Goal: Navigation & Orientation: Find specific page/section

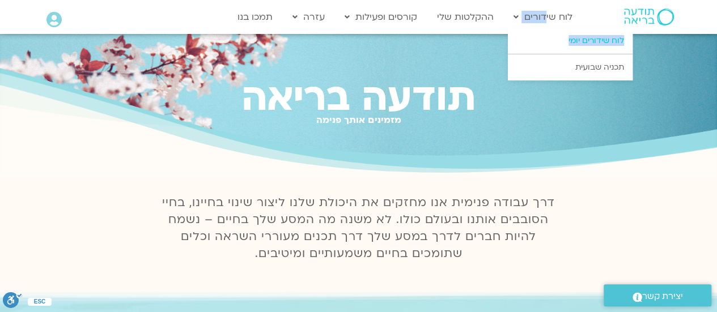
drag, startPoint x: 544, startPoint y: 18, endPoint x: 560, endPoint y: 42, distance: 28.8
click at [560, 28] on li "לוח שידורים לוח שידורים יומי תכניה שבועית" at bounding box center [543, 17] width 70 height 22
click at [579, 40] on link "לוח שידורים יומי" at bounding box center [570, 41] width 125 height 26
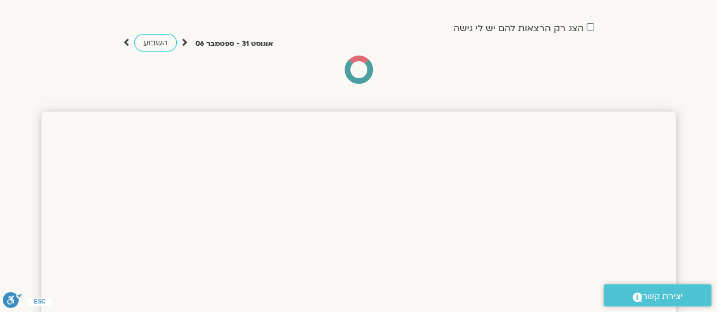
drag, startPoint x: 720, startPoint y: 48, endPoint x: 725, endPoint y: 66, distance: 18.7
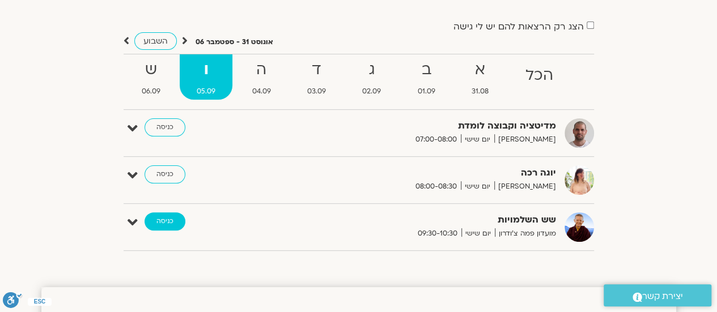
click at [163, 221] on link "כניסה" at bounding box center [165, 222] width 41 height 18
